Goal: Task Accomplishment & Management: Manage account settings

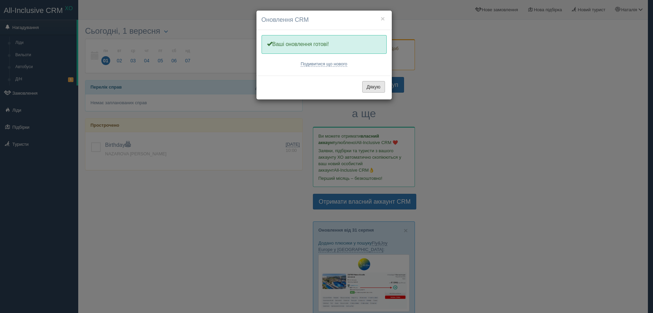
click at [374, 88] on button "Дякую" at bounding box center [373, 87] width 23 height 12
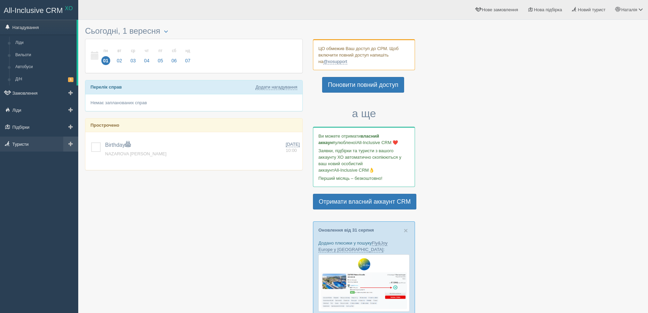
click at [33, 143] on link "Туристи" at bounding box center [39, 143] width 78 height 15
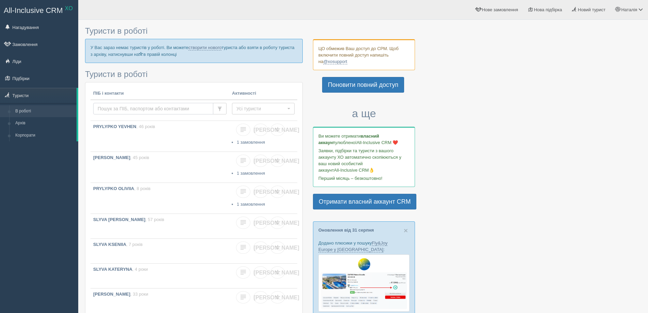
click at [110, 109] on input "text" at bounding box center [153, 109] width 120 height 12
type input "TEROSHYNA"
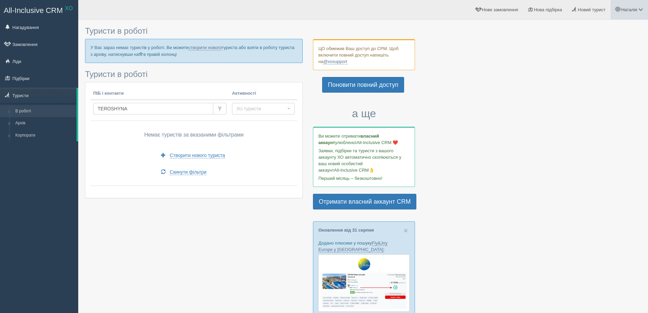
click at [639, 9] on span at bounding box center [640, 9] width 4 height 4
click at [595, 89] on link "Вихід" at bounding box center [610, 88] width 74 height 15
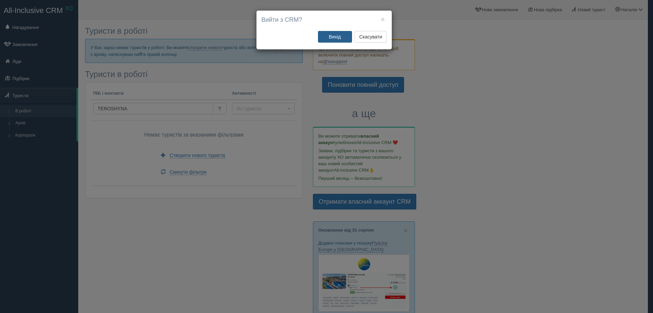
click at [332, 35] on button "Вихід" at bounding box center [335, 37] width 34 height 12
